Goal: Task Accomplishment & Management: Use online tool/utility

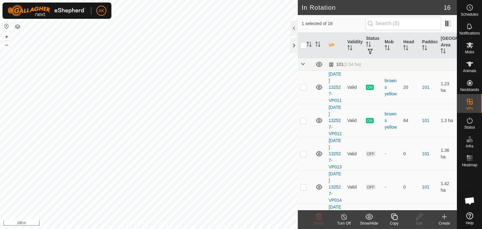
checkbox input "true"
checkbox input "false"
click at [320, 218] on icon at bounding box center [319, 217] width 8 height 8
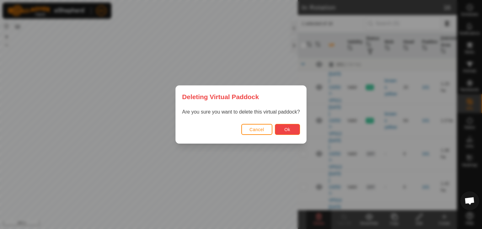
click at [277, 131] on button "Ok" at bounding box center [287, 129] width 25 height 11
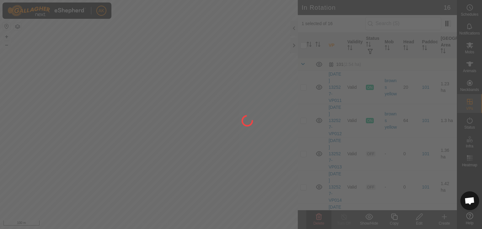
checkbox input "false"
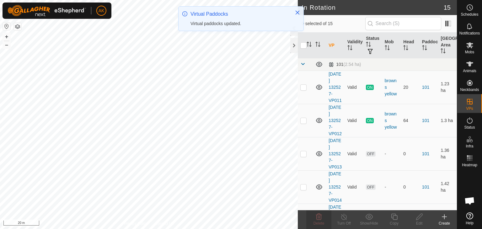
checkbox input "true"
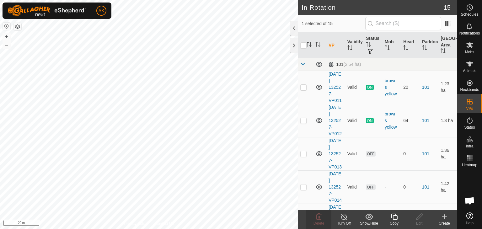
click at [397, 218] on icon at bounding box center [394, 217] width 6 height 6
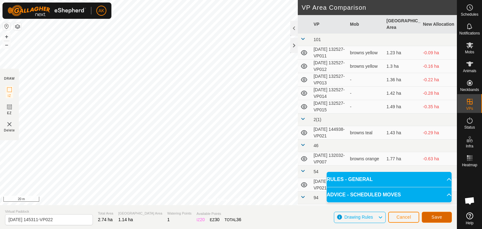
click at [440, 217] on span "Save" at bounding box center [436, 217] width 11 height 5
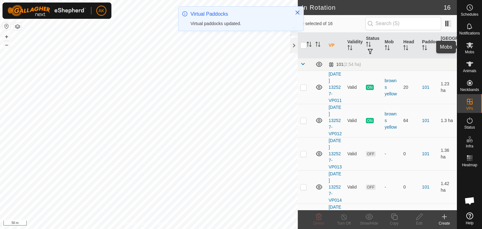
click at [470, 47] on icon at bounding box center [470, 45] width 8 height 8
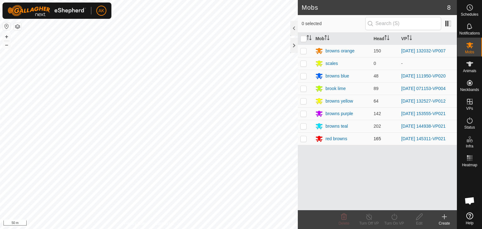
click at [303, 136] on p-checkbox at bounding box center [303, 138] width 6 height 5
checkbox input "true"
click at [395, 217] on icon at bounding box center [394, 217] width 8 height 8
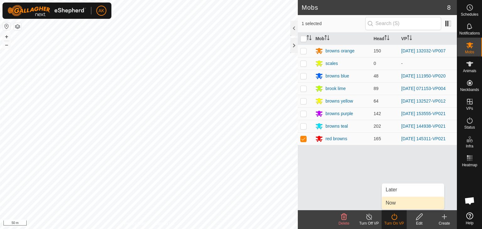
click at [395, 206] on link "Now" at bounding box center [413, 203] width 62 height 13
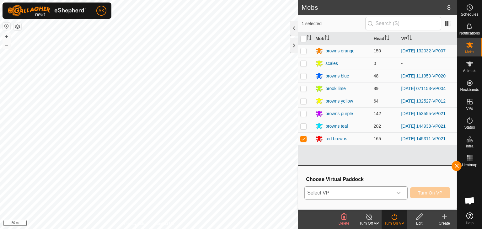
click at [386, 188] on span "Select VP" at bounding box center [349, 193] width 88 height 13
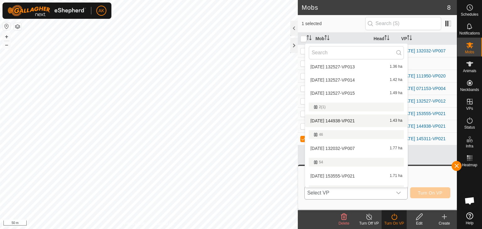
scroll to position [94, 0]
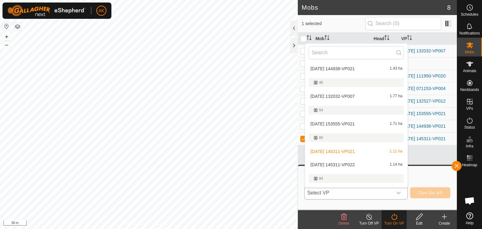
click at [331, 164] on li "[DATE] 145311-VP022 1.14 ha" at bounding box center [356, 164] width 103 height 13
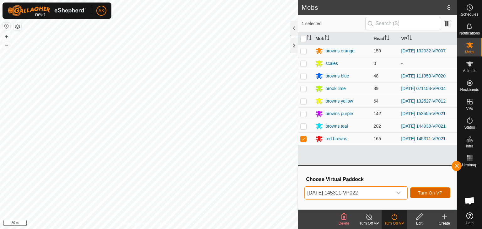
click at [426, 195] on span "Turn On VP" at bounding box center [430, 192] width 24 height 5
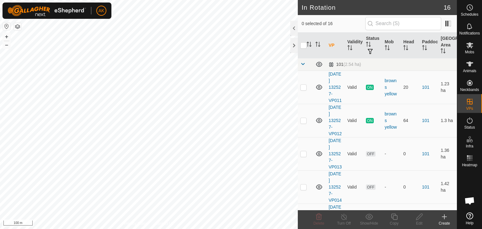
checkbox input "true"
click at [390, 216] on copy-svg-icon at bounding box center [393, 217] width 25 height 8
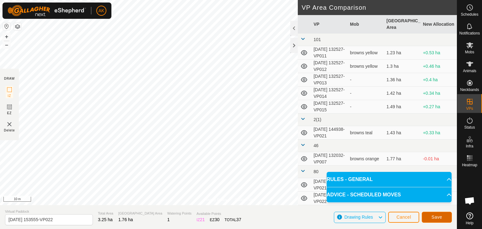
click at [437, 215] on span "Save" at bounding box center [436, 217] width 11 height 5
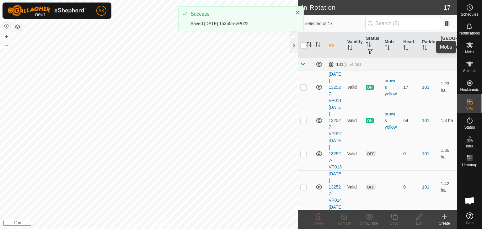
click at [470, 47] on icon at bounding box center [470, 45] width 8 height 8
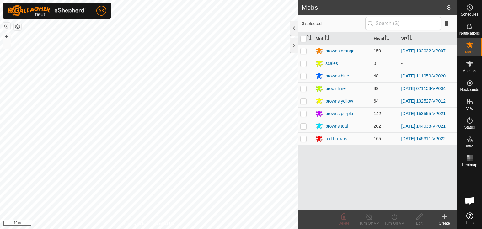
click at [305, 114] on p-checkbox at bounding box center [303, 113] width 6 height 5
checkbox input "true"
click at [394, 219] on icon at bounding box center [394, 217] width 6 height 6
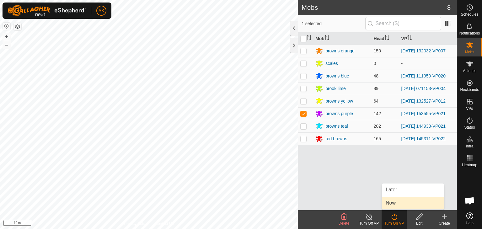
click at [396, 203] on link "Now" at bounding box center [413, 203] width 62 height 13
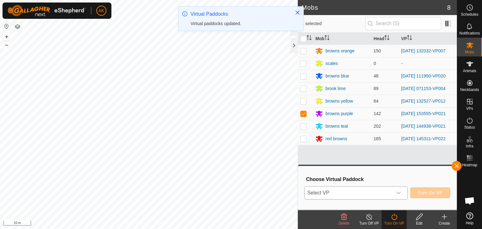
click at [401, 192] on icon "dropdown trigger" at bounding box center [398, 192] width 5 height 5
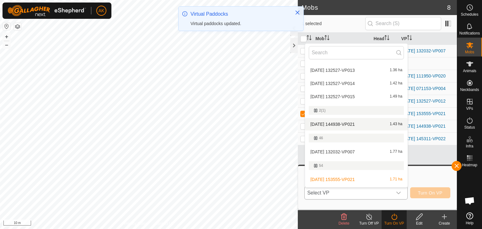
scroll to position [135, 0]
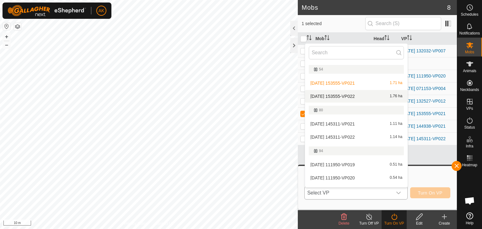
click at [344, 95] on li "[DATE] 153555-VP022 1.76 ha" at bounding box center [356, 96] width 103 height 13
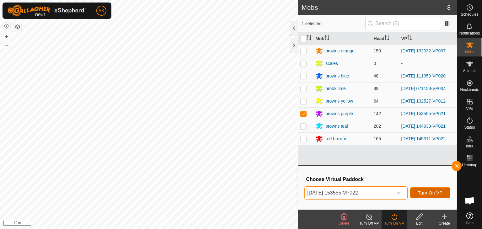
click at [435, 192] on span "Turn On VP" at bounding box center [430, 192] width 24 height 5
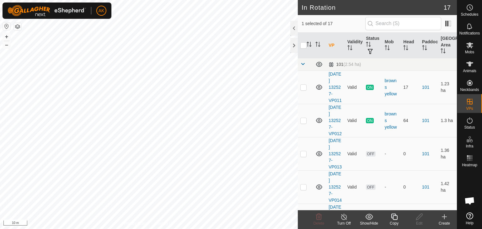
click at [394, 214] on icon at bounding box center [394, 217] width 8 height 8
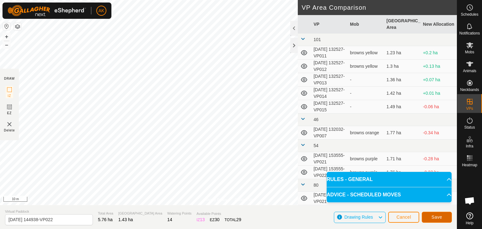
click at [437, 221] on button "Save" at bounding box center [437, 217] width 30 height 11
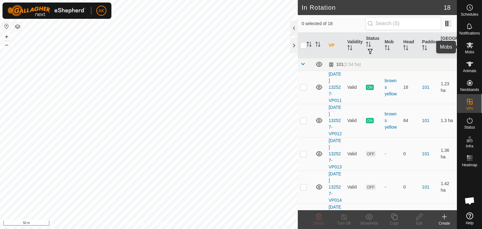
click at [467, 46] on icon at bounding box center [469, 45] width 7 height 6
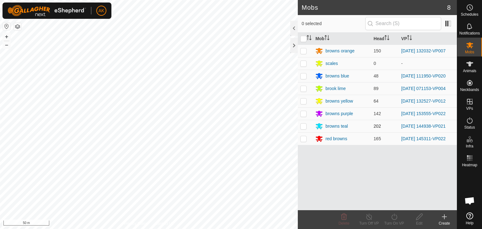
click at [305, 124] on p-checkbox at bounding box center [303, 126] width 6 height 5
checkbox input "true"
click at [388, 216] on turn-on-svg-icon at bounding box center [393, 217] width 25 height 8
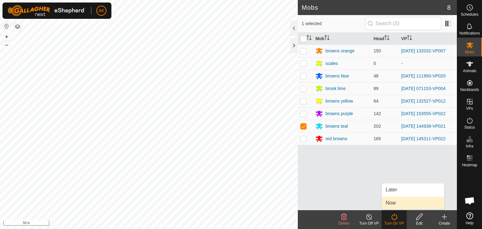
click at [391, 206] on link "Now" at bounding box center [413, 203] width 62 height 13
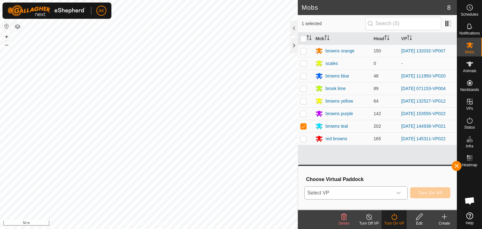
click at [366, 189] on span "Select VP" at bounding box center [349, 193] width 88 height 13
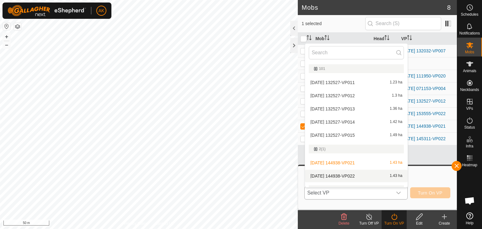
click at [350, 177] on li "[DATE] 144938-VP022 1.43 ha" at bounding box center [356, 176] width 103 height 13
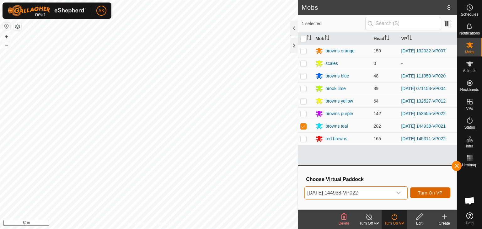
click at [436, 192] on span "Turn On VP" at bounding box center [430, 192] width 24 height 5
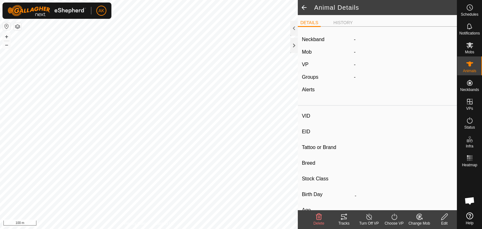
type input "28283"
type input "-"
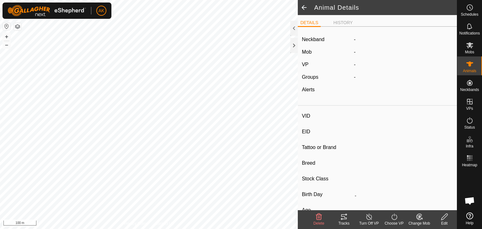
type input "0 kg"
type input "-"
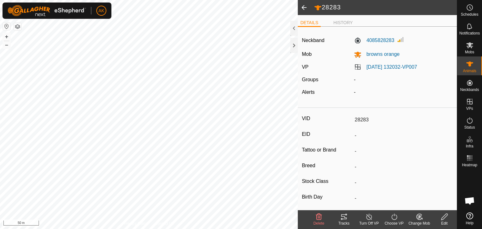
click at [236, 229] on html "AK Schedules Notifications Mobs Animals Neckbands VPs Status Infra Heatmap Help…" at bounding box center [241, 114] width 482 height 229
click at [133, 229] on html "AK Schedules Notifications Mobs Animals Neckbands VPs Status Infra Heatmap Help…" at bounding box center [241, 114] width 482 height 229
click at [158, 229] on html "AK Schedules Notifications Mobs Animals Neckbands VPs Status Infra Heatmap Help…" at bounding box center [241, 114] width 482 height 229
click at [162, 222] on div "Privacy Policy Contact Us 28283 4085828283 browns orange [DATE] 132032-VP007 + …" at bounding box center [149, 114] width 298 height 229
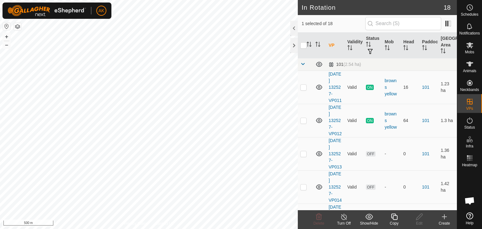
click at [444, 215] on icon at bounding box center [444, 217] width 0 height 4
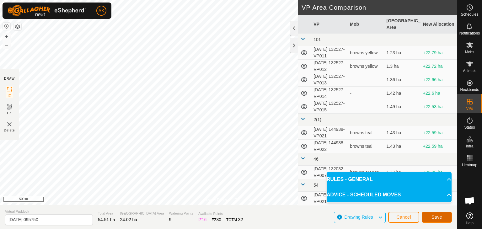
click at [438, 218] on span "Save" at bounding box center [436, 217] width 11 height 5
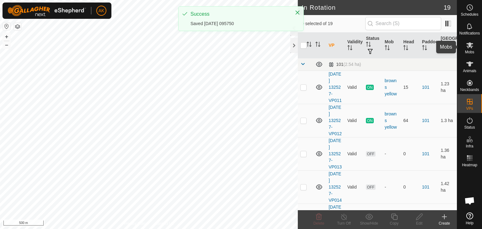
click at [470, 45] on icon at bounding box center [469, 45] width 7 height 6
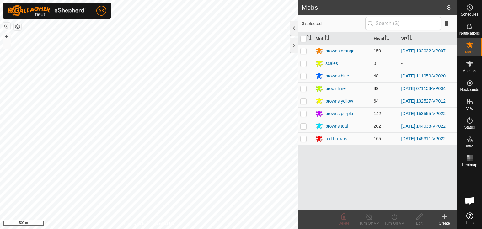
click at [303, 88] on p-checkbox at bounding box center [303, 88] width 6 height 5
checkbox input "true"
click at [395, 218] on icon at bounding box center [394, 217] width 8 height 8
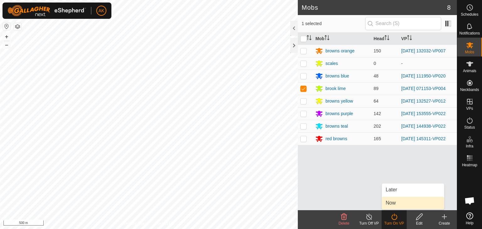
click at [396, 205] on link "Now" at bounding box center [413, 203] width 62 height 13
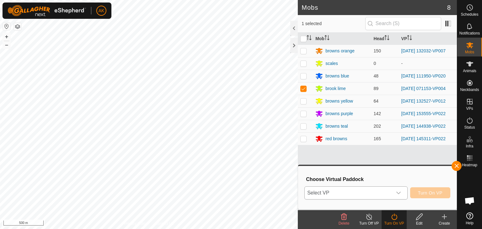
click at [365, 193] on span "Select VP" at bounding box center [349, 193] width 88 height 13
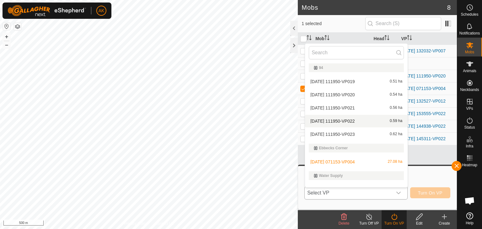
scroll to position [240, 0]
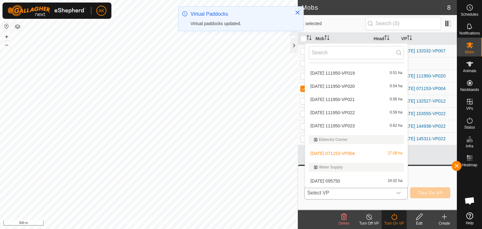
click at [338, 181] on li "[DATE] 095750 24.02 ha" at bounding box center [356, 181] width 103 height 13
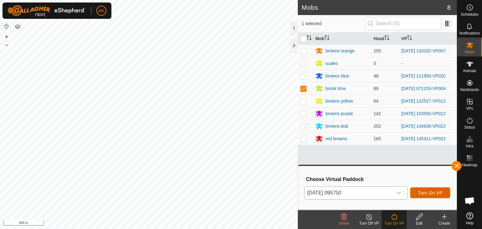
click at [424, 192] on span "Turn On VP" at bounding box center [430, 192] width 24 height 5
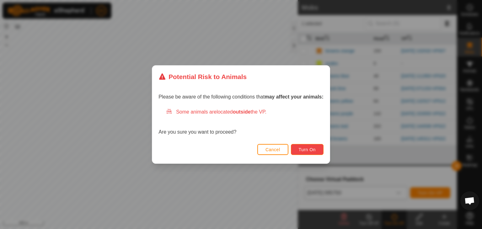
click at [309, 152] on span "Turn On" at bounding box center [307, 149] width 17 height 5
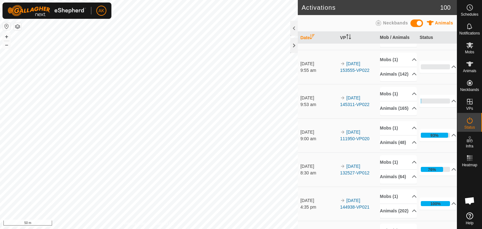
scroll to position [63, 0]
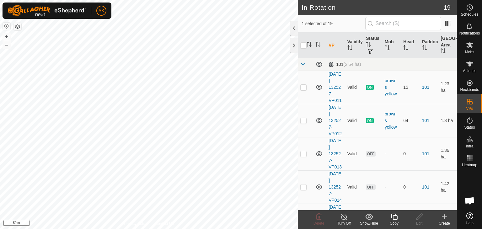
click at [395, 215] on icon at bounding box center [394, 217] width 8 height 8
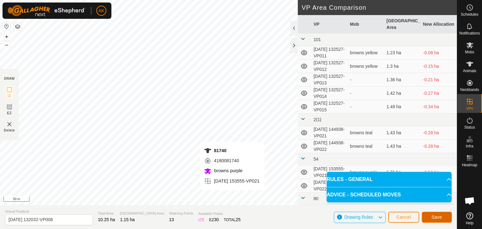
click at [432, 217] on span "Save" at bounding box center [436, 217] width 11 height 5
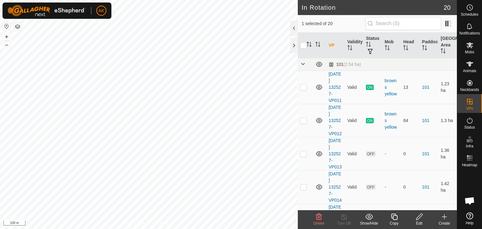
checkbox input "false"
checkbox input "true"
click at [394, 217] on icon at bounding box center [394, 217] width 8 height 8
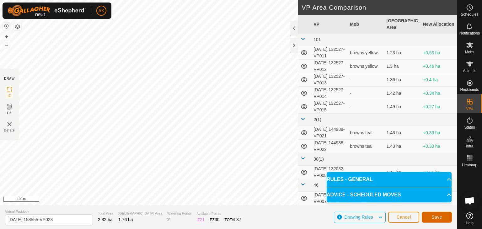
click at [436, 220] on button "Save" at bounding box center [437, 217] width 30 height 11
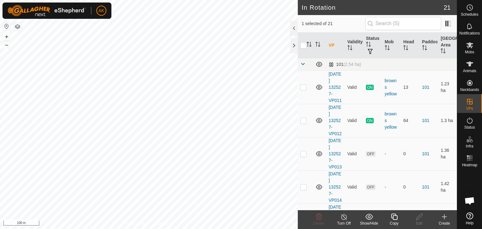
checkbox input "false"
checkbox input "true"
click at [397, 215] on icon at bounding box center [394, 217] width 8 height 8
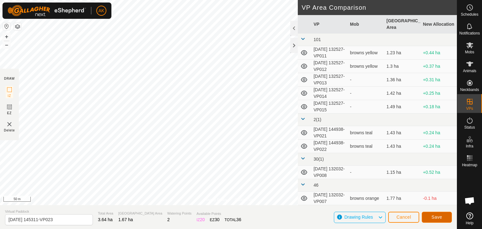
click at [434, 217] on span "Save" at bounding box center [436, 217] width 11 height 5
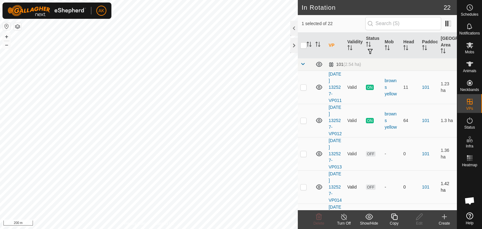
checkbox input "false"
checkbox input "true"
click at [396, 219] on icon at bounding box center [394, 217] width 6 height 6
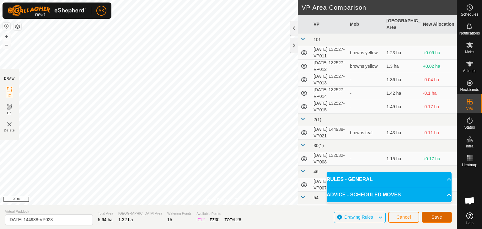
click at [438, 218] on span "Save" at bounding box center [436, 217] width 11 height 5
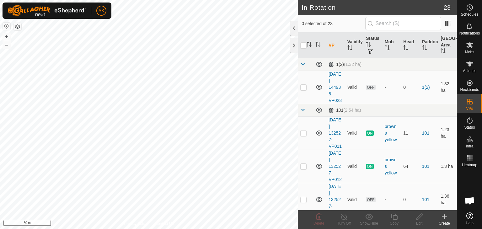
click at [255, 229] on html "AK Schedules Notifications Mobs Animals Neckbands VPs Status Infra Heatmap Help…" at bounding box center [241, 114] width 482 height 229
click at [202, 229] on html "AK Schedules Notifications Mobs Animals Neckbands VPs Status Infra Heatmap Help…" at bounding box center [241, 114] width 482 height 229
click at [130, 229] on html "AK Schedules Notifications Mobs Animals Neckbands VPs Status Infra Heatmap Help…" at bounding box center [241, 114] width 482 height 229
click at [172, 229] on html "AK Schedules Notifications Mobs Animals Neckbands VPs Status Infra Heatmap Help…" at bounding box center [241, 114] width 482 height 229
checkbox input "true"
